Goal: Find specific page/section: Find specific page/section

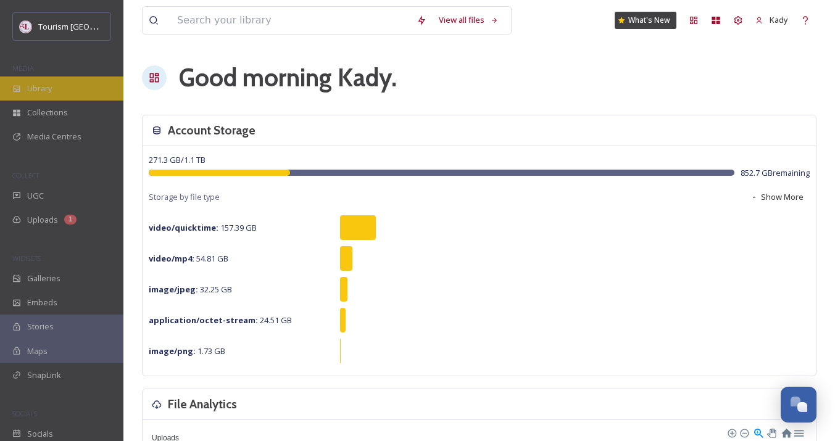
click at [46, 83] on span "Library" at bounding box center [39, 89] width 25 height 12
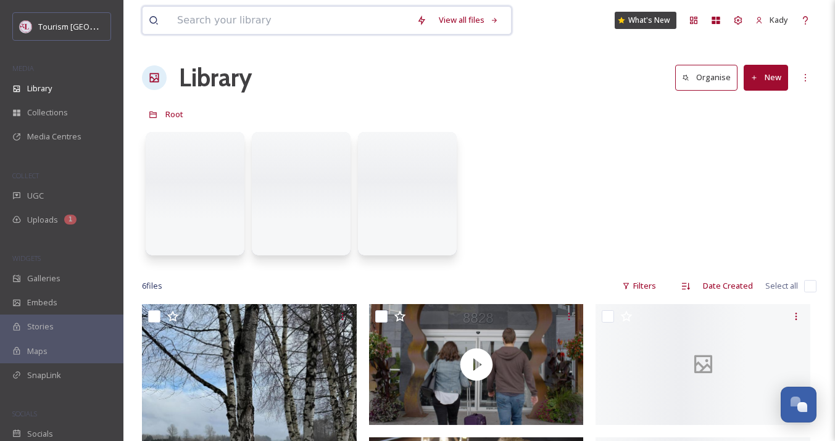
click at [286, 22] on input at bounding box center [290, 20] width 239 height 27
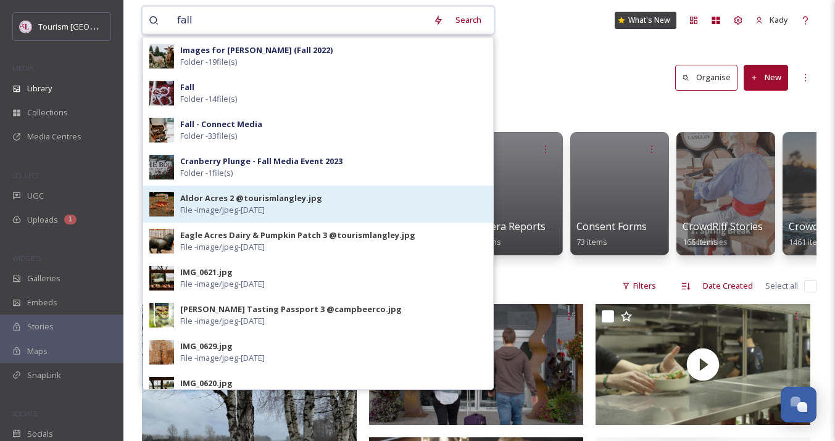
type input "fall"
click at [209, 202] on div "Aldor Acres 2 @tourismlangley.jpg" at bounding box center [251, 199] width 142 height 12
